Goal: Task Accomplishment & Management: Manage account settings

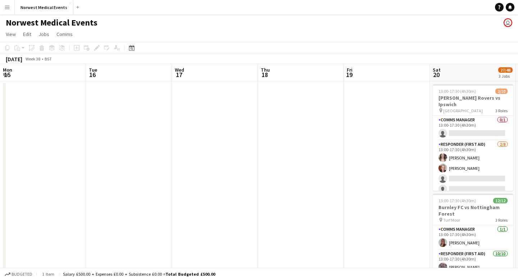
scroll to position [0, 242]
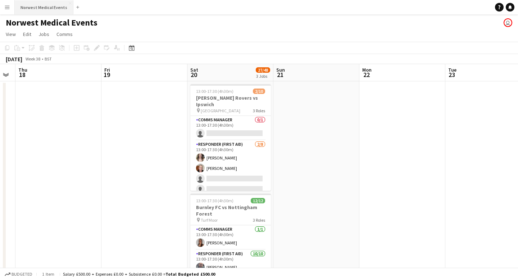
click at [54, 5] on button "Norwest Medical Events Close" at bounding box center [44, 7] width 59 height 14
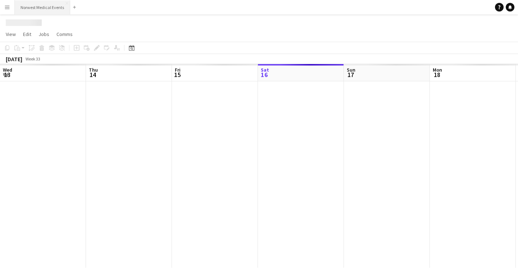
scroll to position [0, 172]
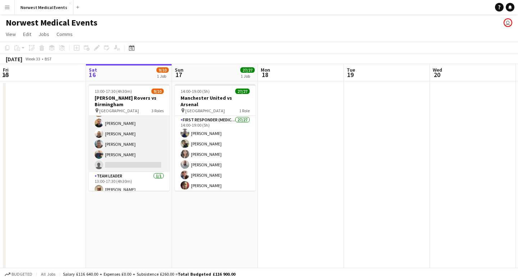
click at [142, 149] on app-card-role "Responder (First Aid) [DATE] 13:00-17:30 (4h30m) [PERSON_NAME] [PERSON_NAME] [P…" at bounding box center [129, 122] width 81 height 97
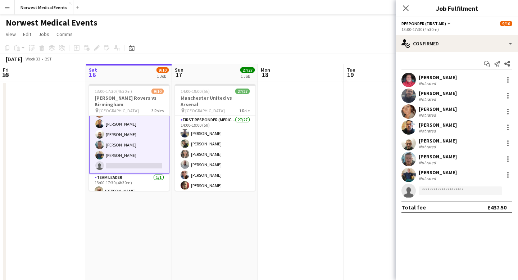
scroll to position [67, 0]
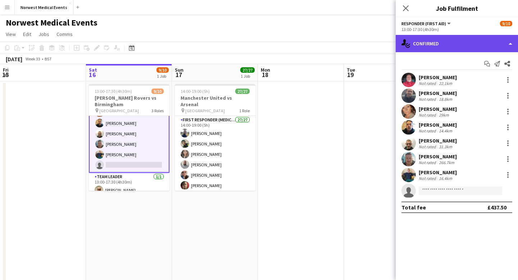
click at [443, 44] on div "single-neutral-actions-check-2 Confirmed" at bounding box center [457, 43] width 122 height 17
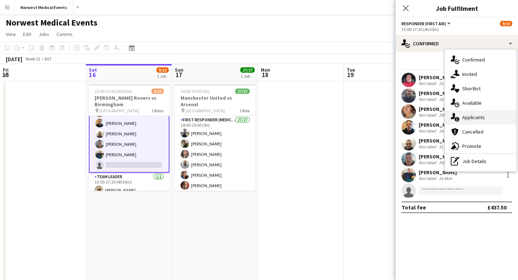
click at [474, 114] on div "single-neutral-actions-information Applicants" at bounding box center [480, 117] width 71 height 14
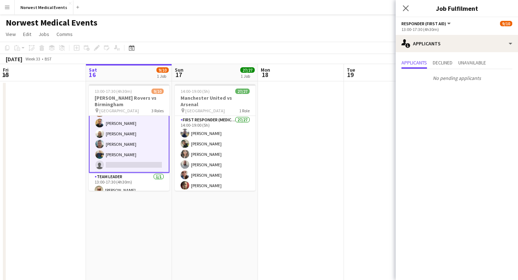
click at [131, 160] on app-card-role "Responder (First Aid) [DATE] 13:00-17:30 (4h30m) [PERSON_NAME] [PERSON_NAME] [P…" at bounding box center [129, 123] width 81 height 99
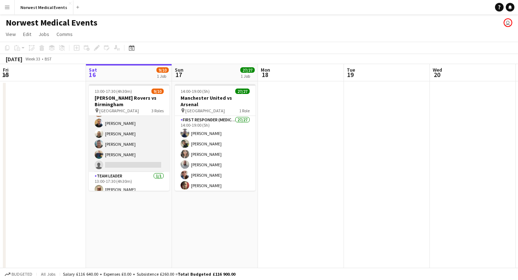
click at [131, 152] on app-card-role "Responder (First Aid) [DATE] 13:00-17:30 (4h30m) [PERSON_NAME] [PERSON_NAME] [P…" at bounding box center [129, 122] width 81 height 97
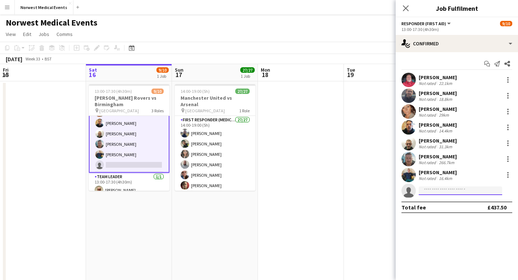
click at [461, 193] on input at bounding box center [460, 190] width 83 height 9
type input "*"
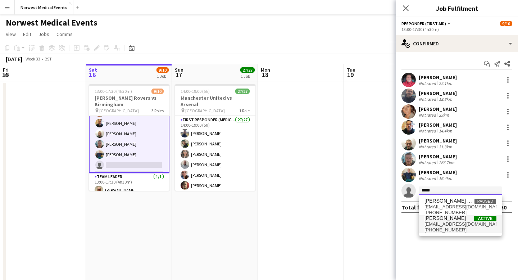
type input "*****"
click at [459, 222] on span "[EMAIL_ADDRESS][DOMAIN_NAME]" at bounding box center [460, 224] width 72 height 6
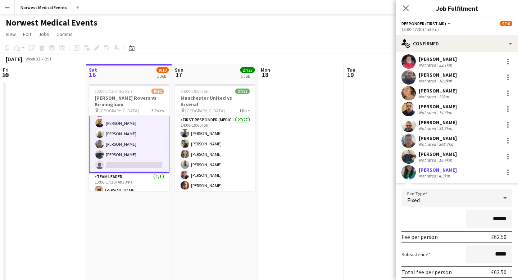
scroll to position [60, 0]
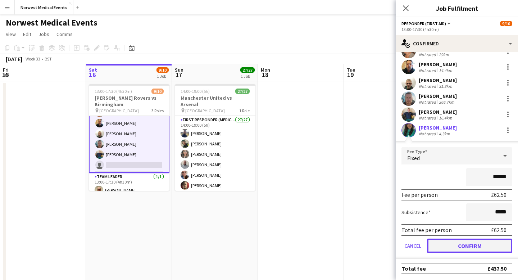
click at [464, 246] on button "Confirm" at bounding box center [469, 245] width 85 height 14
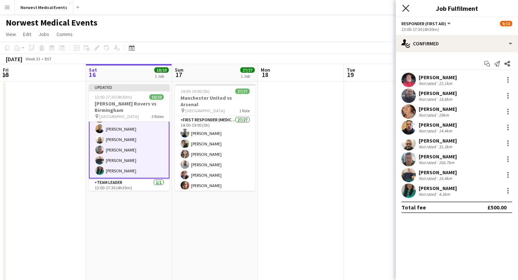
click at [405, 9] on icon at bounding box center [405, 8] width 7 height 7
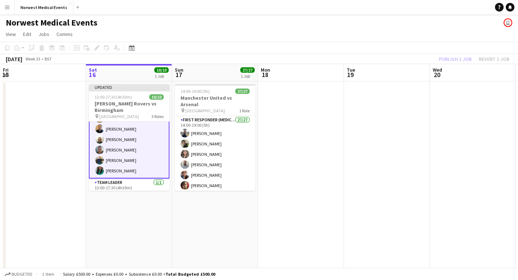
click at [453, 60] on div "Publish 1 job Revert 1 job" at bounding box center [474, 58] width 88 height 9
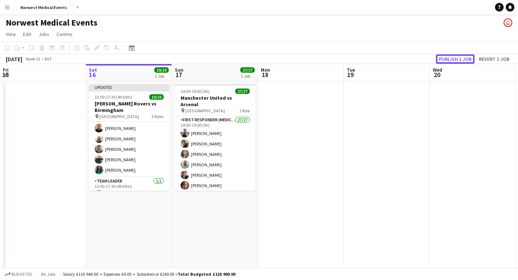
scroll to position [66, 0]
click at [453, 60] on button "Publish 1 job" at bounding box center [455, 58] width 38 height 9
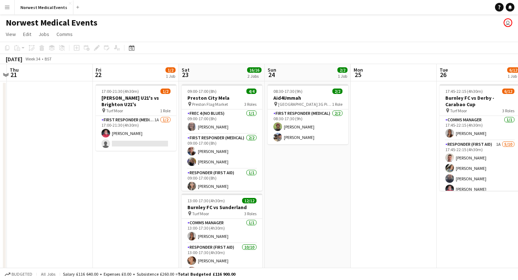
scroll to position [0, 208]
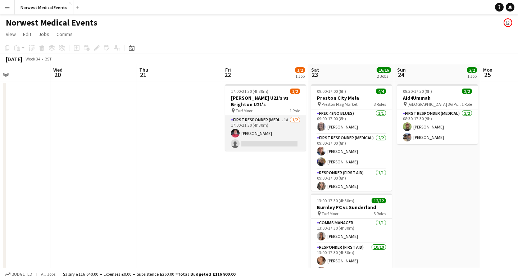
click at [274, 132] on app-card-role "First Responder (Medical) 1A [DATE] 17:00-21:30 (4h30m) [PERSON_NAME] single-ne…" at bounding box center [265, 133] width 81 height 35
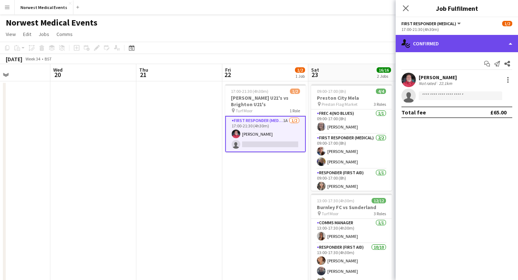
click at [433, 41] on div "single-neutral-actions-check-2 Confirmed" at bounding box center [457, 43] width 122 height 17
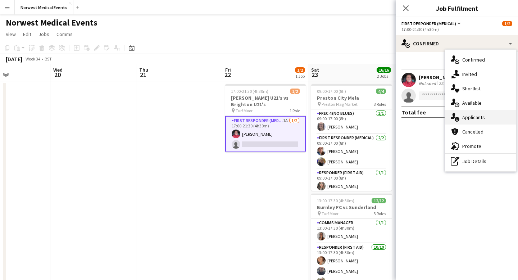
click at [491, 118] on div "single-neutral-actions-information Applicants" at bounding box center [480, 117] width 71 height 14
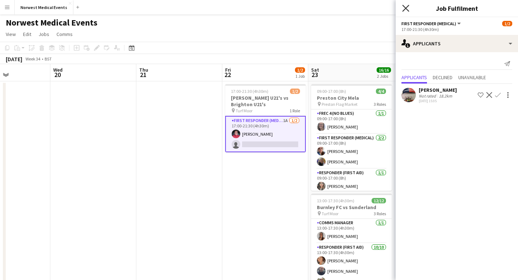
click at [407, 11] on icon "Close pop-in" at bounding box center [405, 8] width 7 height 7
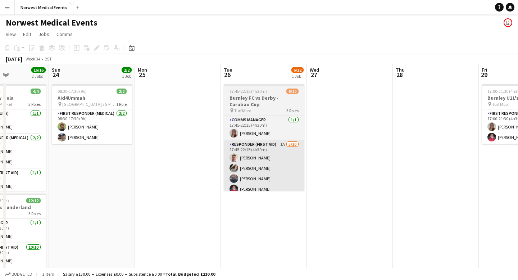
scroll to position [0, 233]
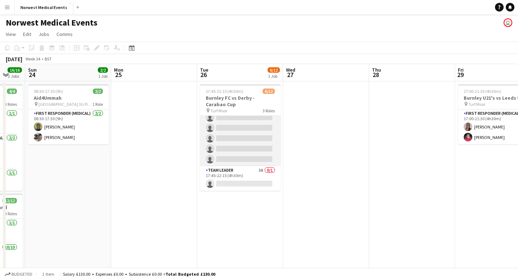
click at [234, 139] on app-card-role "Responder (First Aid) 1A [DATE] 17:45-22:15 (4h30m) [PERSON_NAME] [PERSON_NAME]…" at bounding box center [240, 107] width 81 height 118
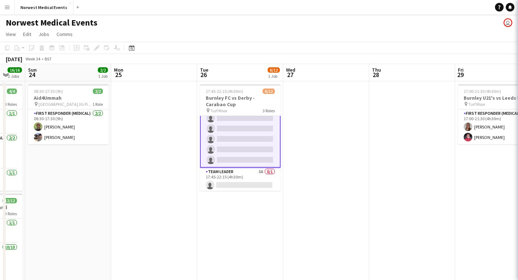
scroll to position [93, 0]
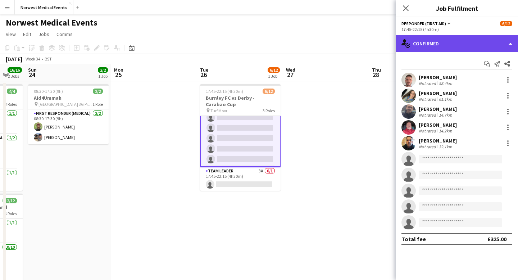
click at [458, 40] on div "single-neutral-actions-check-2 Confirmed" at bounding box center [457, 43] width 122 height 17
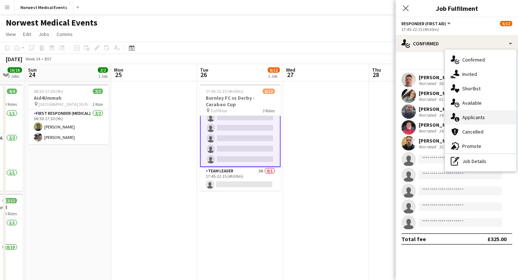
click at [484, 118] on div "single-neutral-actions-information Applicants" at bounding box center [480, 117] width 71 height 14
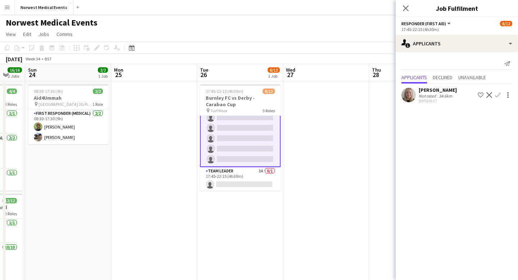
click at [498, 95] on app-icon "Confirm" at bounding box center [498, 95] width 6 height 6
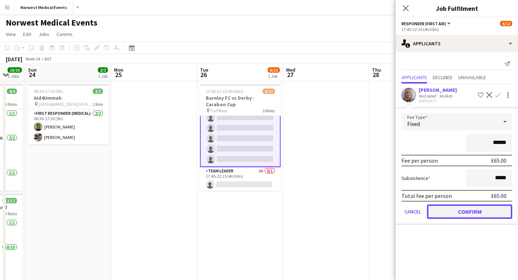
click at [473, 210] on button "Confirm" at bounding box center [469, 211] width 85 height 14
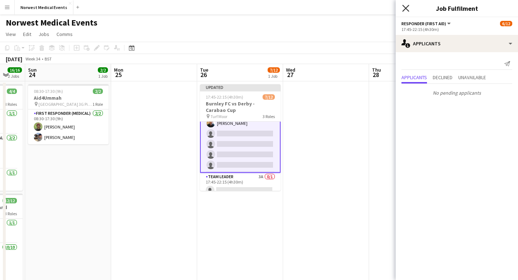
click at [407, 9] on icon at bounding box center [405, 8] width 7 height 7
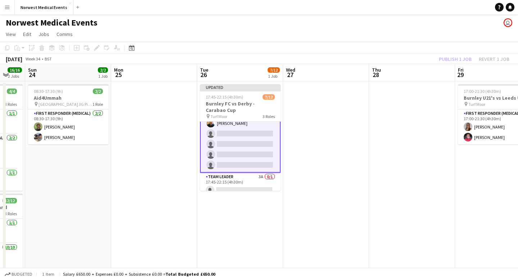
click at [452, 59] on div "Publish 1 job Revert 1 job" at bounding box center [474, 58] width 88 height 9
click at [452, 59] on button "Publish 1 job" at bounding box center [455, 58] width 38 height 9
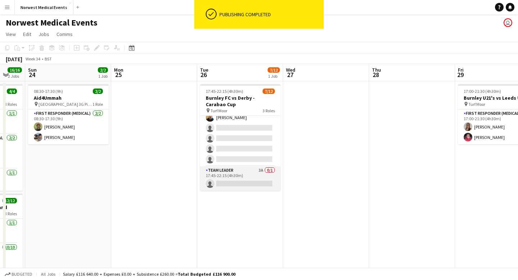
click at [238, 177] on app-card-role "Team Leader 3A 0/1 17:45-22:15 (4h30m) single-neutral-actions" at bounding box center [240, 178] width 81 height 24
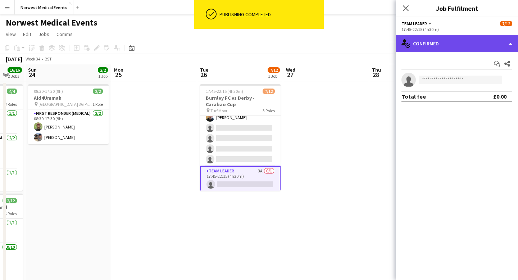
click at [423, 42] on div "single-neutral-actions-check-2 Confirmed" at bounding box center [457, 43] width 122 height 17
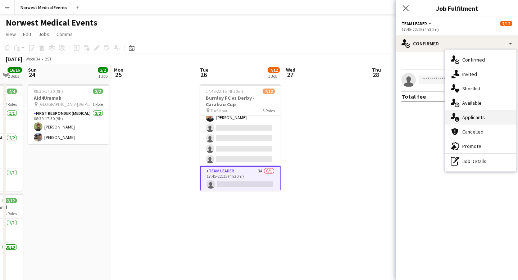
click at [481, 121] on div "single-neutral-actions-information Applicants" at bounding box center [480, 117] width 71 height 14
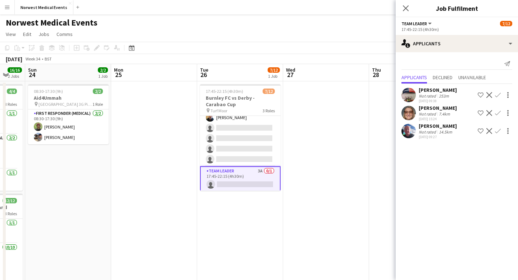
click at [406, 6] on icon "Close pop-in" at bounding box center [406, 8] width 6 height 6
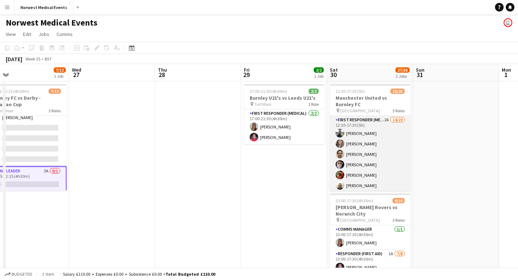
scroll to position [0, 247]
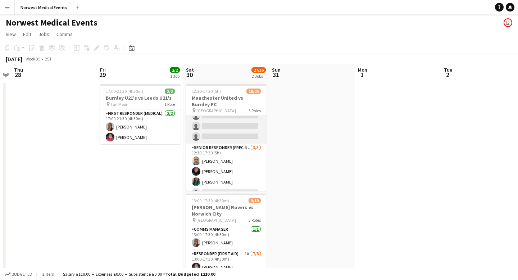
click at [246, 127] on app-card-role "First Responder (Medical) 2A 14/19 12:30-17:30 (5h) [PERSON_NAME] [PERSON_NAME]…" at bounding box center [226, 37] width 81 height 212
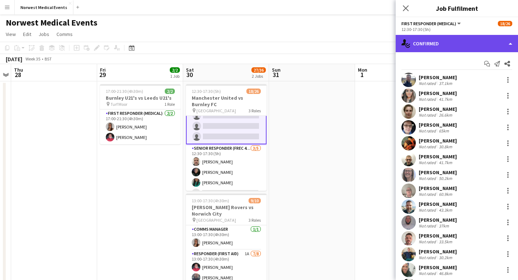
click at [466, 43] on div "single-neutral-actions-check-2 Confirmed" at bounding box center [457, 43] width 122 height 17
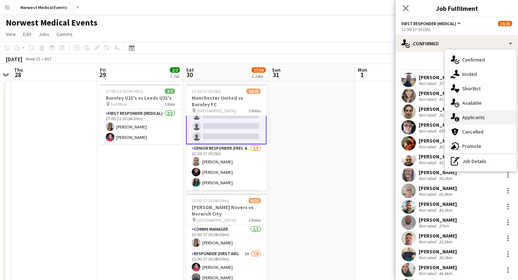
click at [479, 120] on div "single-neutral-actions-information Applicants" at bounding box center [480, 117] width 71 height 14
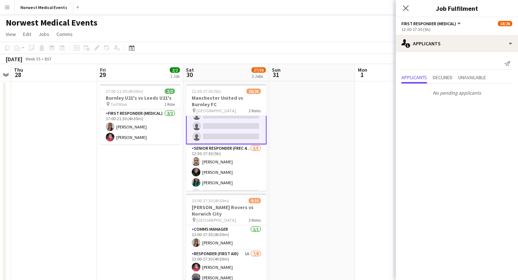
click at [407, 8] on icon "Close pop-in" at bounding box center [406, 8] width 6 height 6
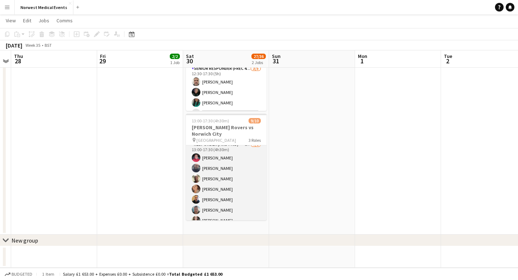
scroll to position [63, 0]
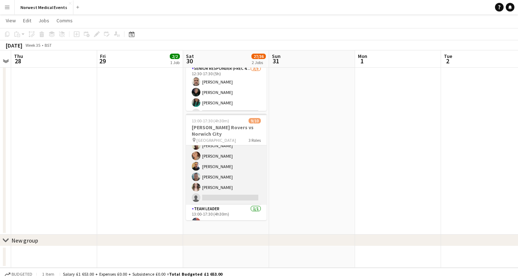
click at [237, 171] on app-card-role "Responder (First Aid) 1A [DATE] 13:00-17:30 (4h30m) [PERSON_NAME] [PERSON_NAME]…" at bounding box center [226, 155] width 81 height 97
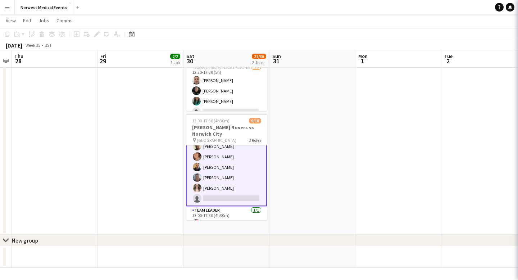
scroll to position [63, 0]
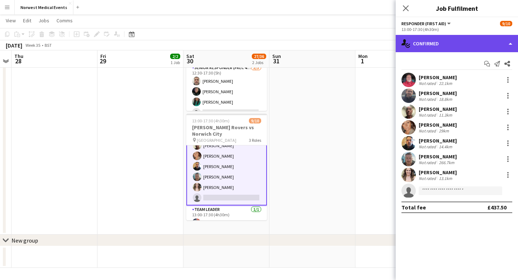
click at [433, 39] on div "single-neutral-actions-check-2 Confirmed" at bounding box center [457, 43] width 122 height 17
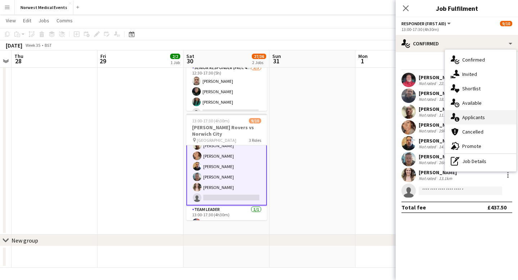
click at [468, 119] on div "single-neutral-actions-information Applicants" at bounding box center [480, 117] width 71 height 14
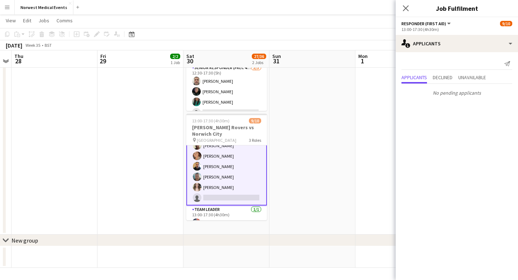
click at [356, 96] on app-date-cell at bounding box center [398, 117] width 86 height 233
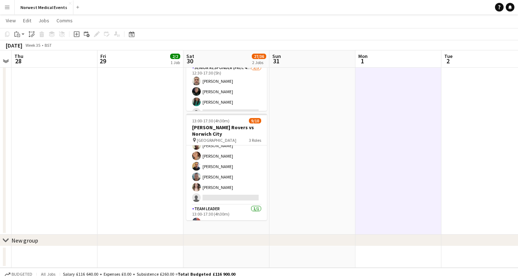
scroll to position [0, 0]
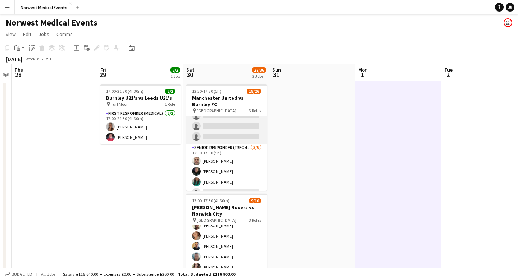
click at [234, 133] on app-card-role "First Responder (Medical) 2A 14/19 12:30-17:30 (5h) [PERSON_NAME] [PERSON_NAME]…" at bounding box center [226, 37] width 81 height 212
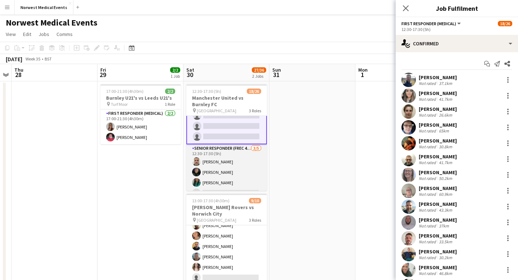
click at [238, 159] on app-card-role "Senior Responder (FREC 4 or Above) [DATE] 12:30-17:30 (5h) [PERSON_NAME] [PERSO…" at bounding box center [226, 177] width 81 height 66
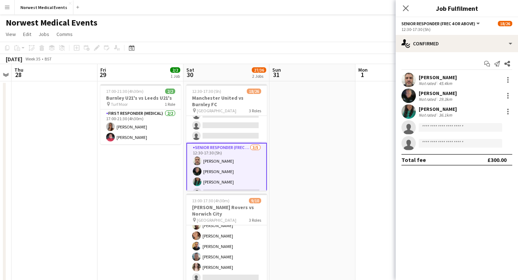
scroll to position [184, 0]
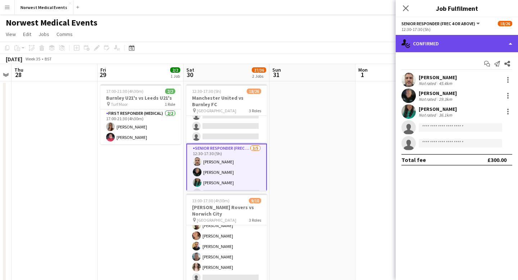
click at [460, 47] on div "single-neutral-actions-check-2 Confirmed" at bounding box center [457, 43] width 122 height 17
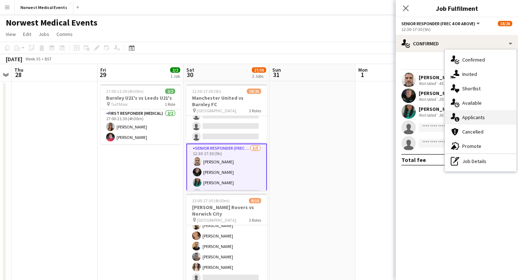
click at [473, 111] on div "single-neutral-actions-information Applicants" at bounding box center [480, 117] width 71 height 14
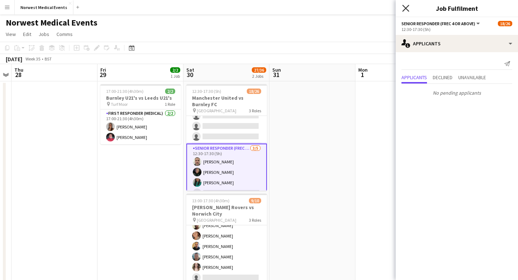
click at [404, 7] on icon at bounding box center [405, 8] width 7 height 7
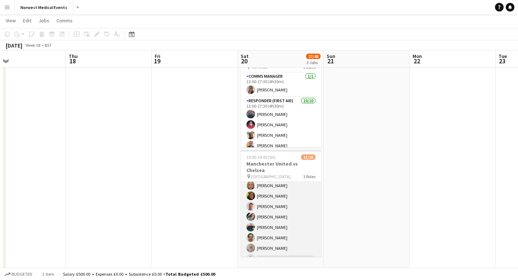
scroll to position [61, 0]
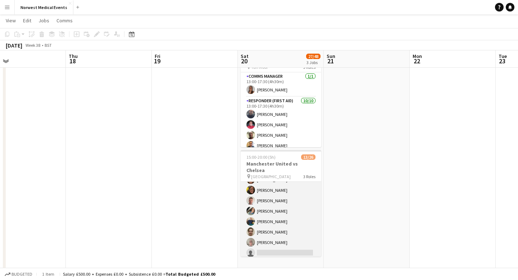
click at [284, 211] on app-card-role "First Responder (Medical) [DATE] 15:00-20:00 (5h) [PERSON_NAME] [PERSON_NAME] […" at bounding box center [281, 226] width 81 height 212
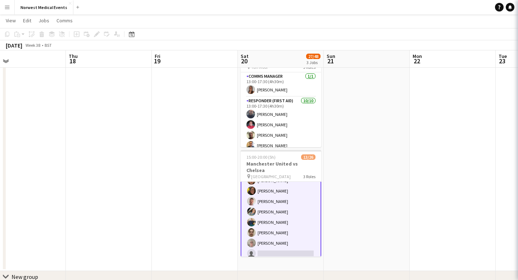
scroll to position [62, 0]
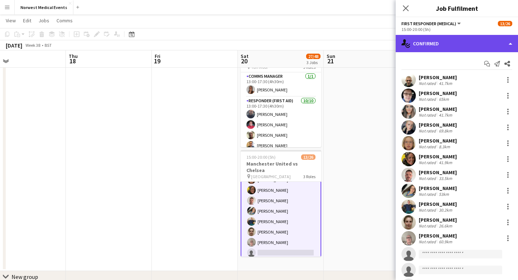
click at [434, 45] on div "single-neutral-actions-check-2 Confirmed" at bounding box center [457, 43] width 122 height 17
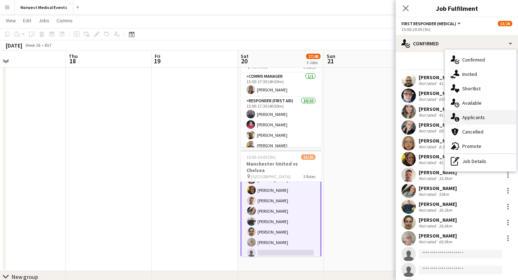
click at [460, 111] on div "single-neutral-actions-information Applicants" at bounding box center [480, 117] width 71 height 14
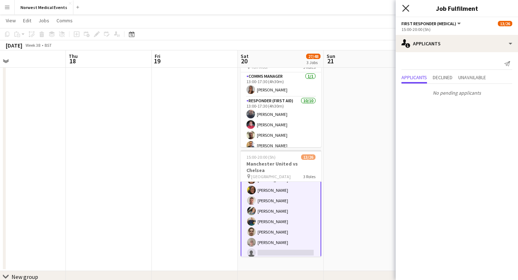
click at [406, 6] on icon "Close pop-in" at bounding box center [405, 8] width 7 height 7
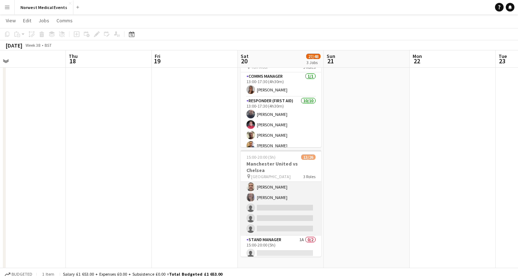
click at [270, 210] on app-card-role "Senior Responder (FREC 4 or Above) [DATE] 15:00-20:00 (5h) [PERSON_NAME] [PERSO…" at bounding box center [281, 202] width 81 height 66
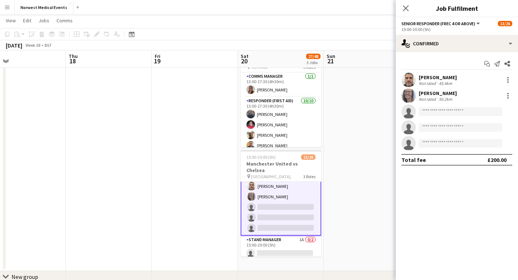
scroll to position [225, 0]
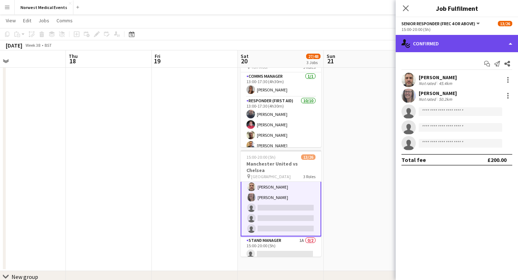
click at [431, 40] on div "single-neutral-actions-check-2 Confirmed" at bounding box center [457, 43] width 122 height 17
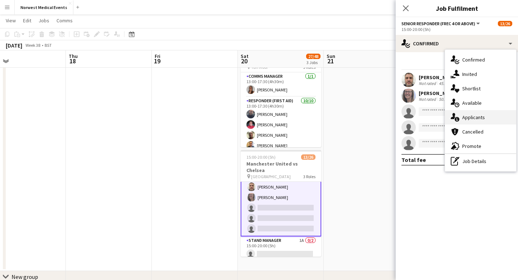
click at [496, 119] on div "single-neutral-actions-information Applicants" at bounding box center [480, 117] width 71 height 14
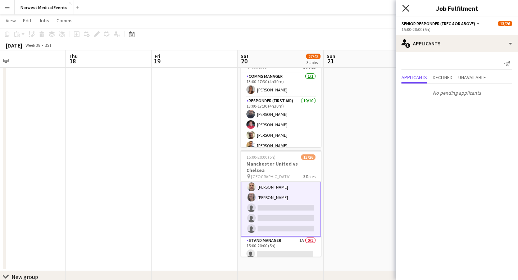
click at [404, 9] on icon "Close pop-in" at bounding box center [405, 8] width 7 height 7
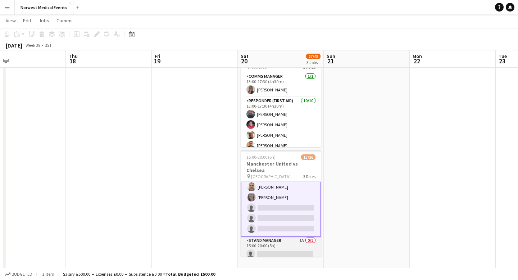
click at [285, 241] on app-card-role "Stand Manager 1A 0/2 15:00-20:00 (5h) single-neutral-actions single-neutral-act…" at bounding box center [281, 253] width 81 height 35
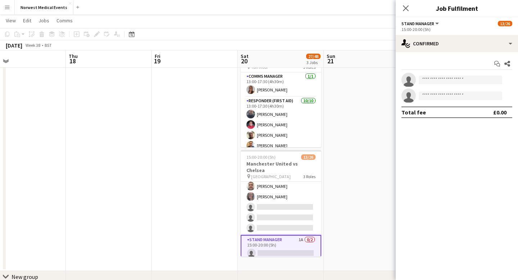
scroll to position [224, 0]
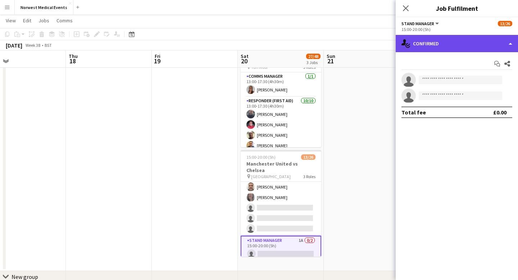
click at [453, 36] on div "single-neutral-actions-check-2 Confirmed" at bounding box center [457, 43] width 122 height 17
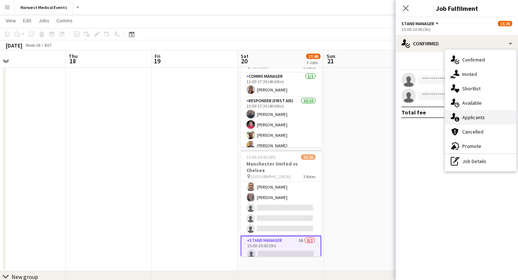
click at [471, 123] on div "single-neutral-actions-information Applicants" at bounding box center [480, 117] width 71 height 14
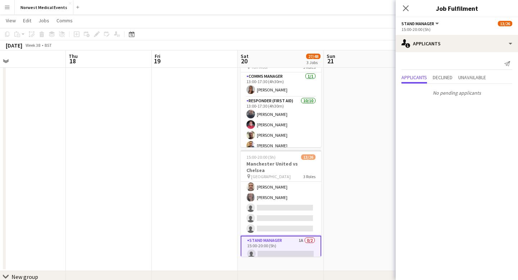
click at [406, 8] on icon at bounding box center [406, 8] width 6 height 6
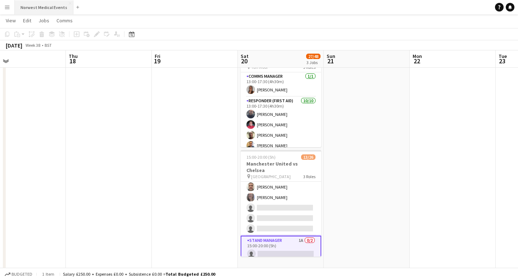
click at [45, 13] on button "Norwest Medical Events Close" at bounding box center [44, 7] width 59 height 14
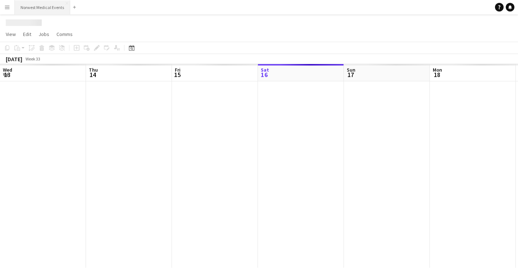
scroll to position [0, 172]
